Goal: Navigation & Orientation: Find specific page/section

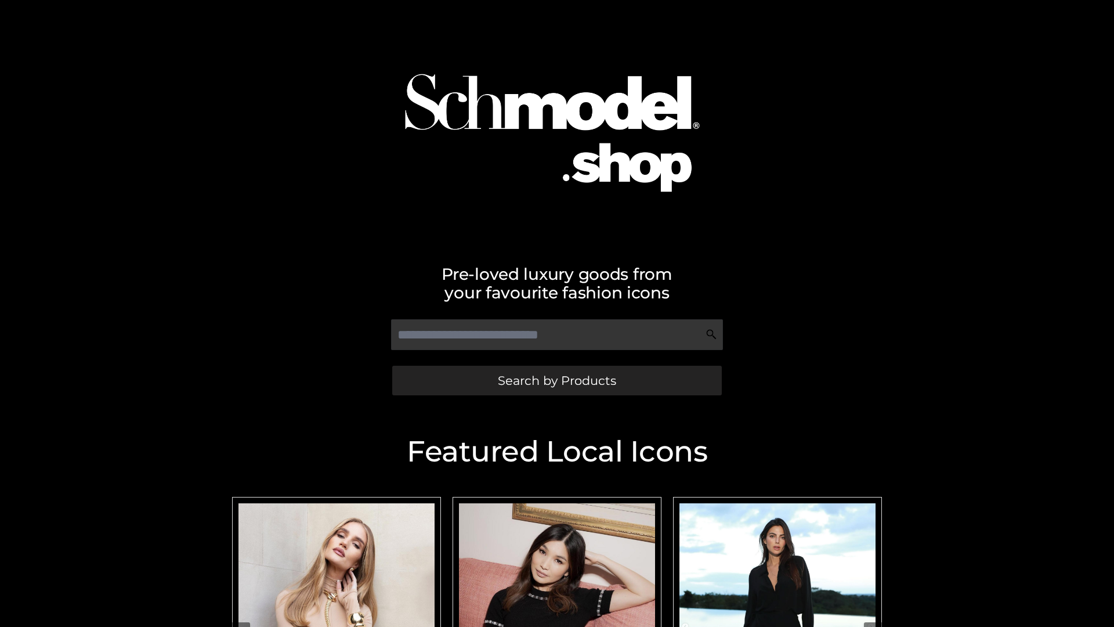
click at [556, 380] on span "Search by Products" at bounding box center [557, 380] width 118 height 12
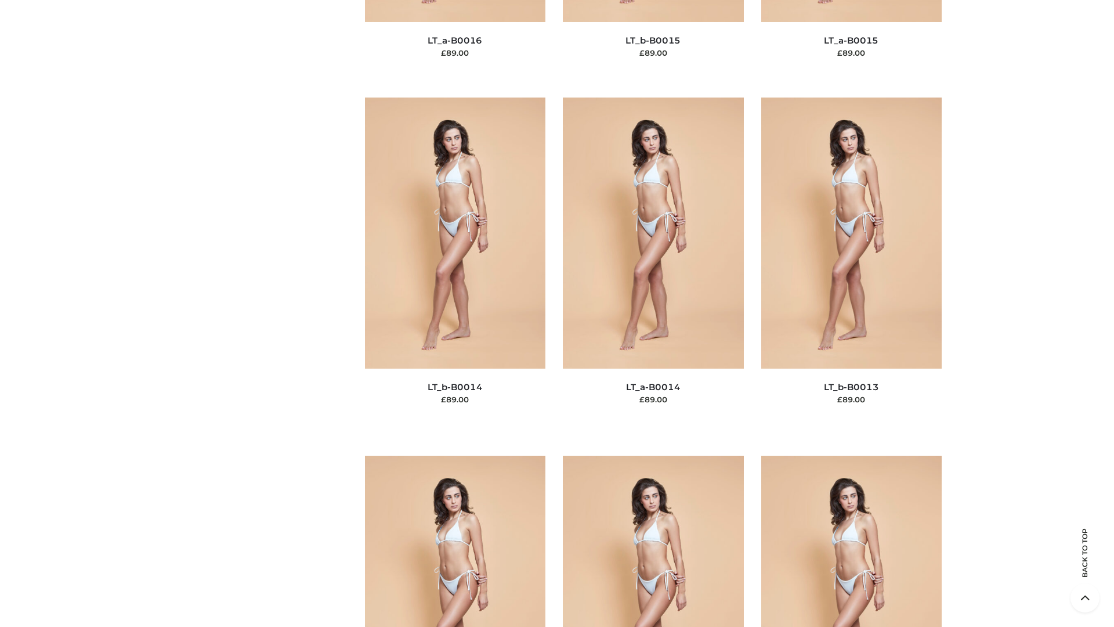
scroll to position [4127, 0]
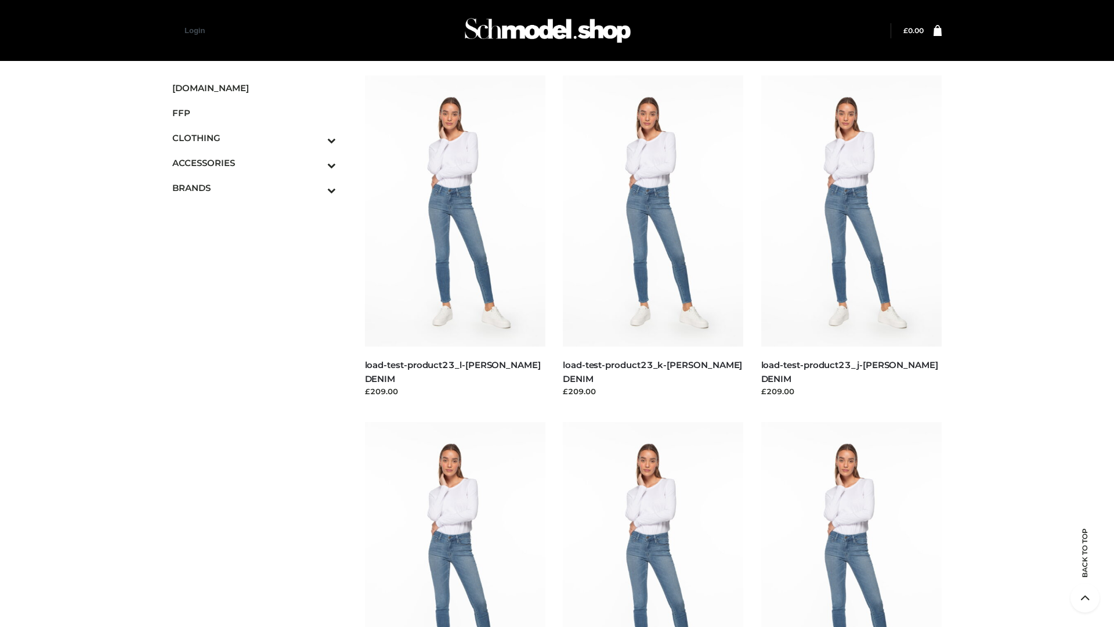
scroll to position [1018, 0]
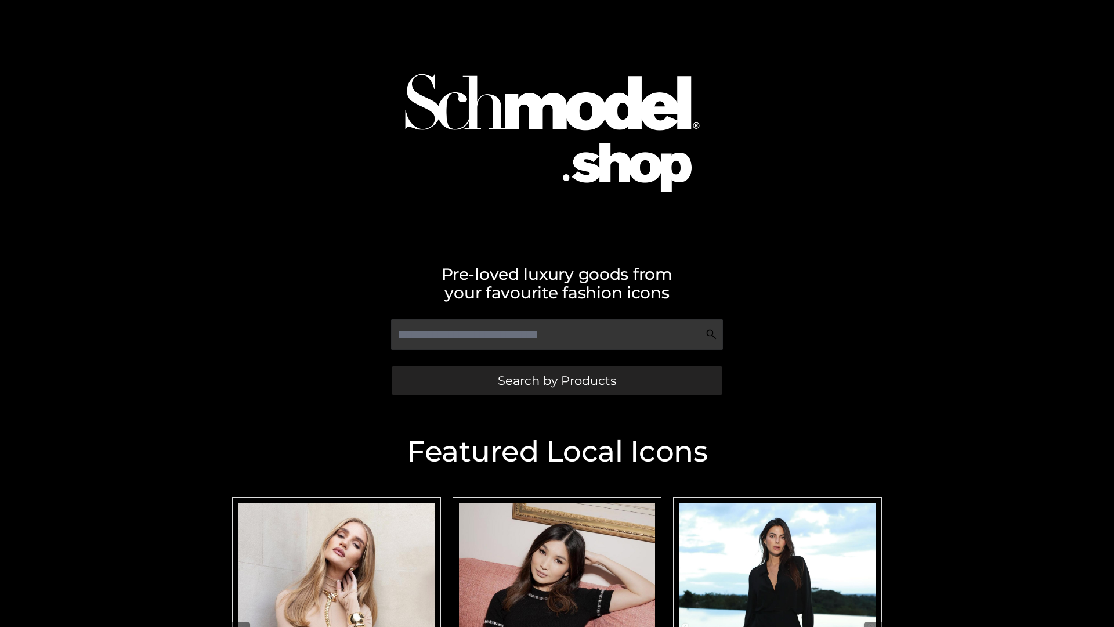
click at [556, 380] on span "Search by Products" at bounding box center [557, 380] width 118 height 12
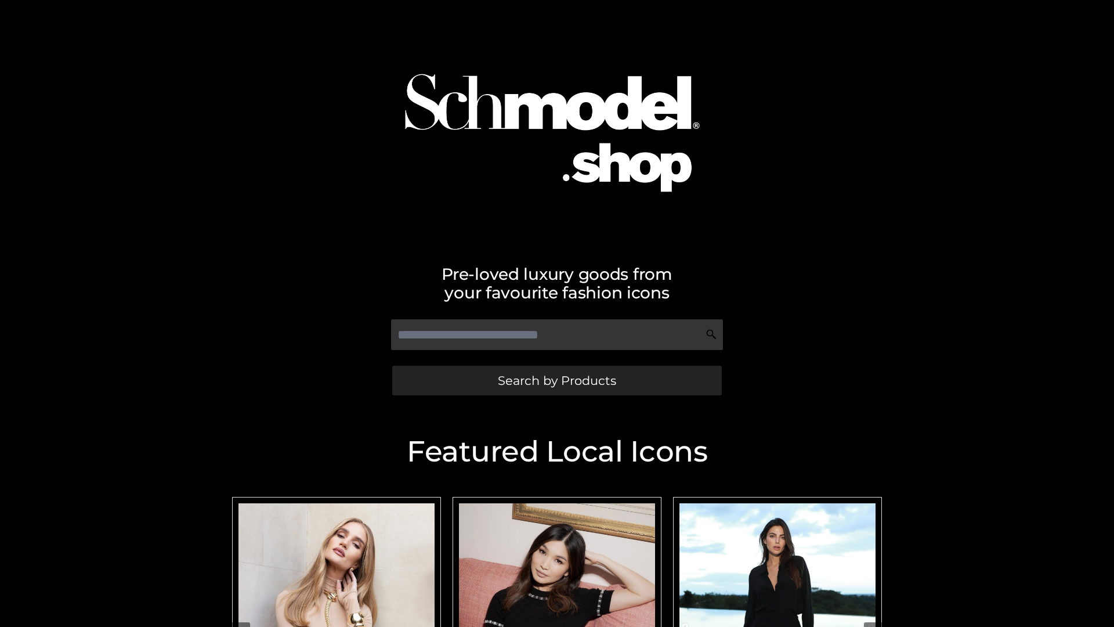
click at [556, 380] on span "Search by Products" at bounding box center [557, 380] width 118 height 12
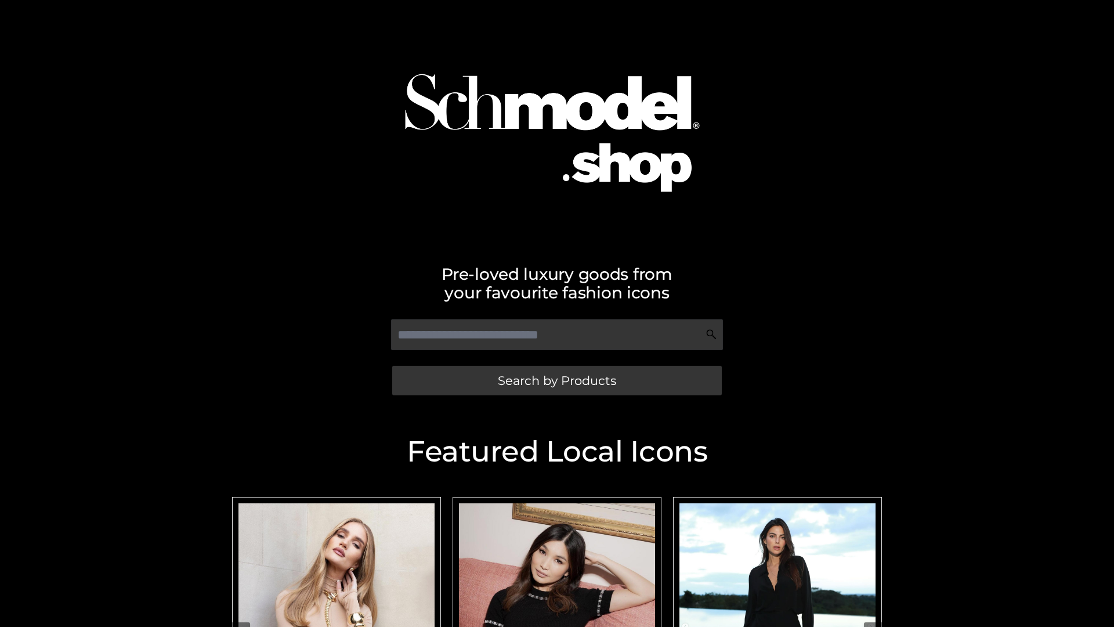
click at [556, 380] on span "Search by Products" at bounding box center [557, 380] width 118 height 12
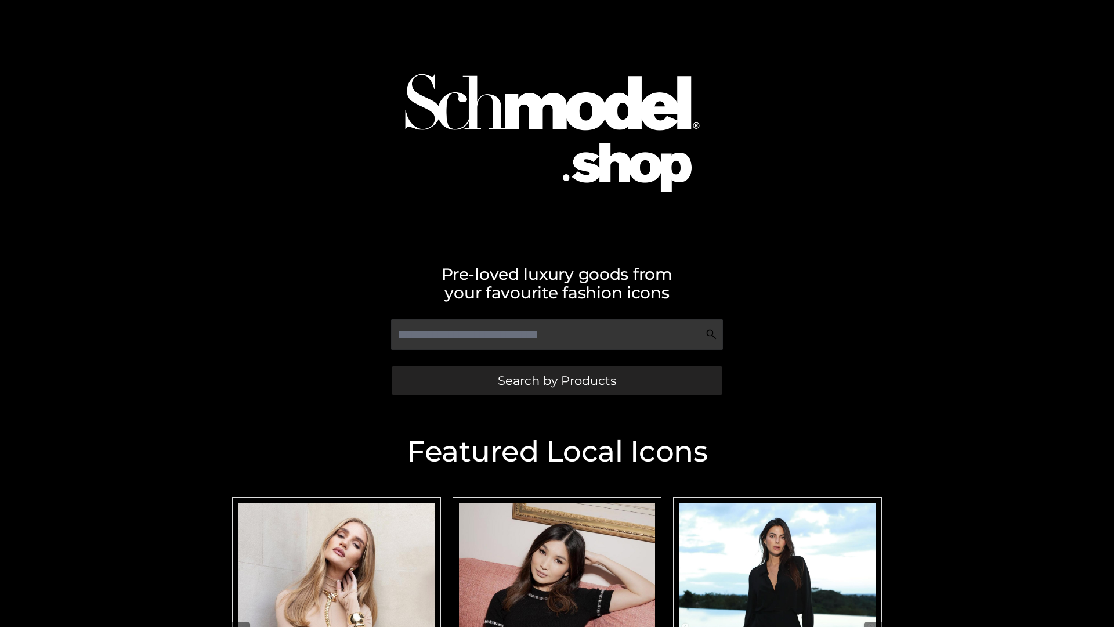
click at [556, 380] on span "Search by Products" at bounding box center [557, 380] width 118 height 12
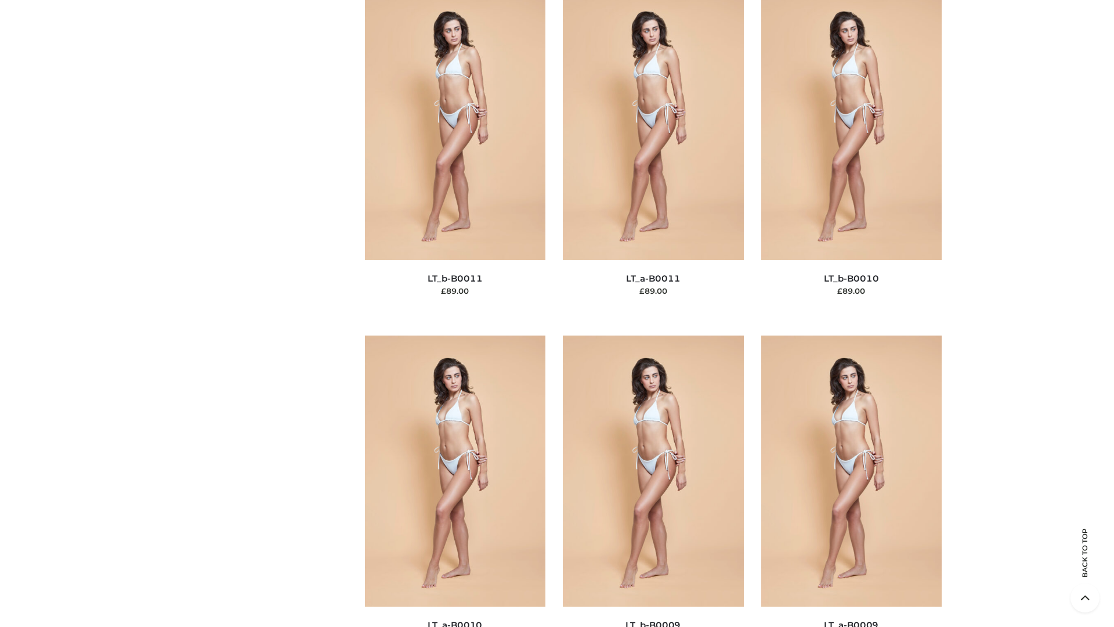
scroll to position [5211, 0]
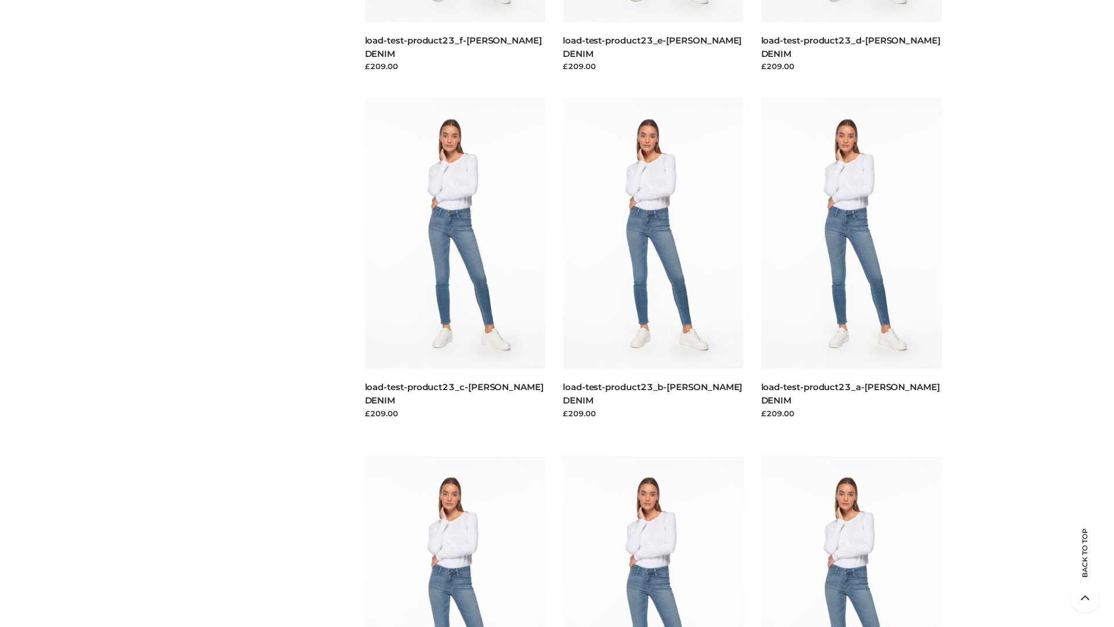
scroll to position [1018, 0]
